Goal: Obtain resource: Download file/media

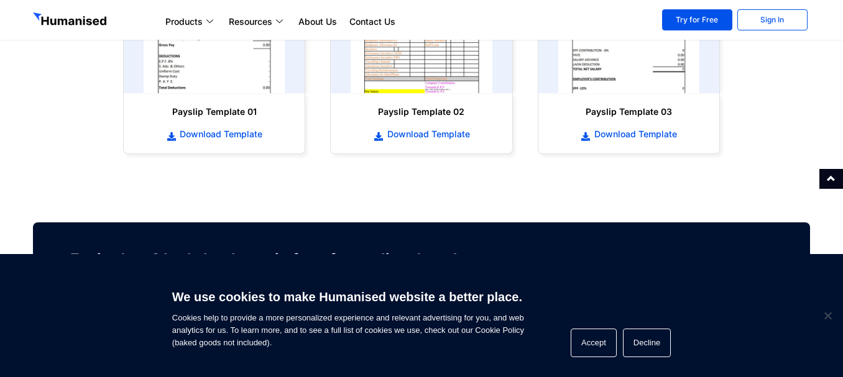
click at [570, 181] on section "Excited yet? Let's book you in for a free online demo! Book a call now to: Expe…" at bounding box center [421, 297] width 789 height 261
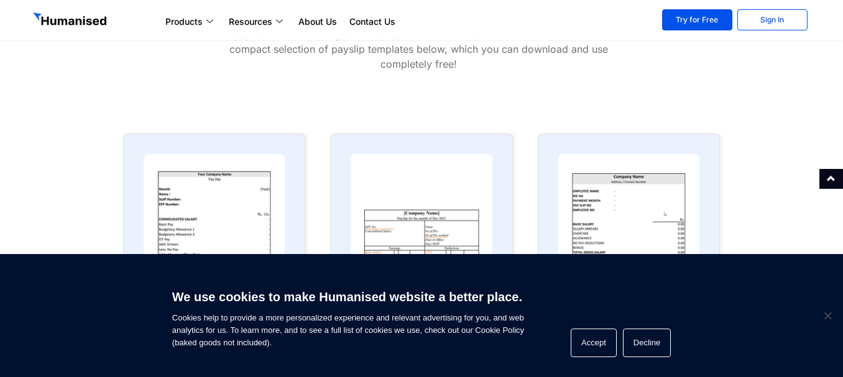
scroll to position [517, 0]
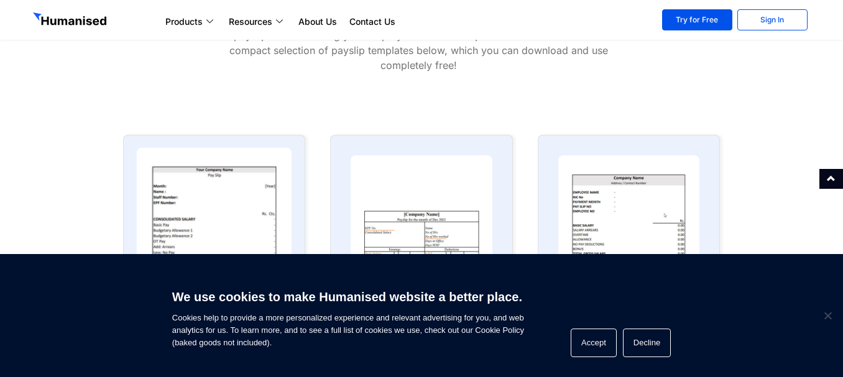
click at [209, 196] on img at bounding box center [214, 233] width 155 height 171
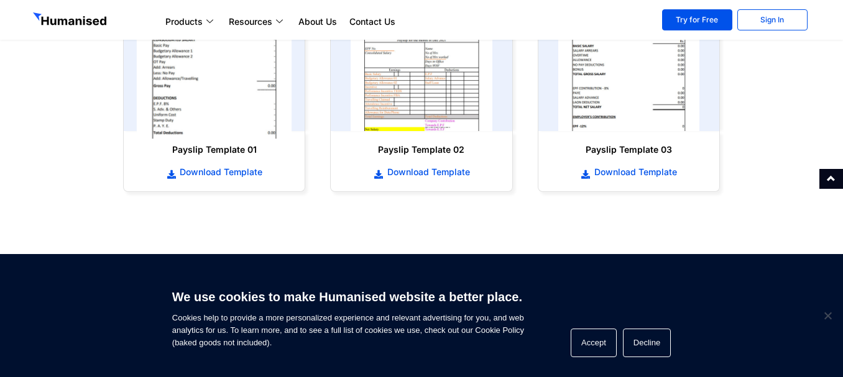
scroll to position [701, 0]
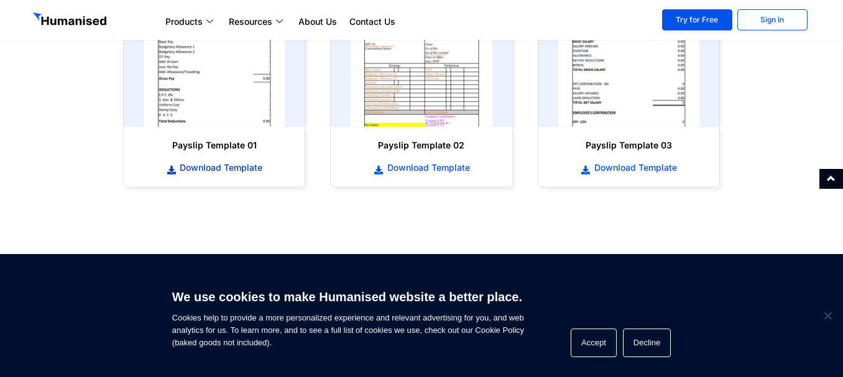
click at [223, 168] on span "Download Template" at bounding box center [219, 168] width 86 height 12
